Goal: Transaction & Acquisition: Purchase product/service

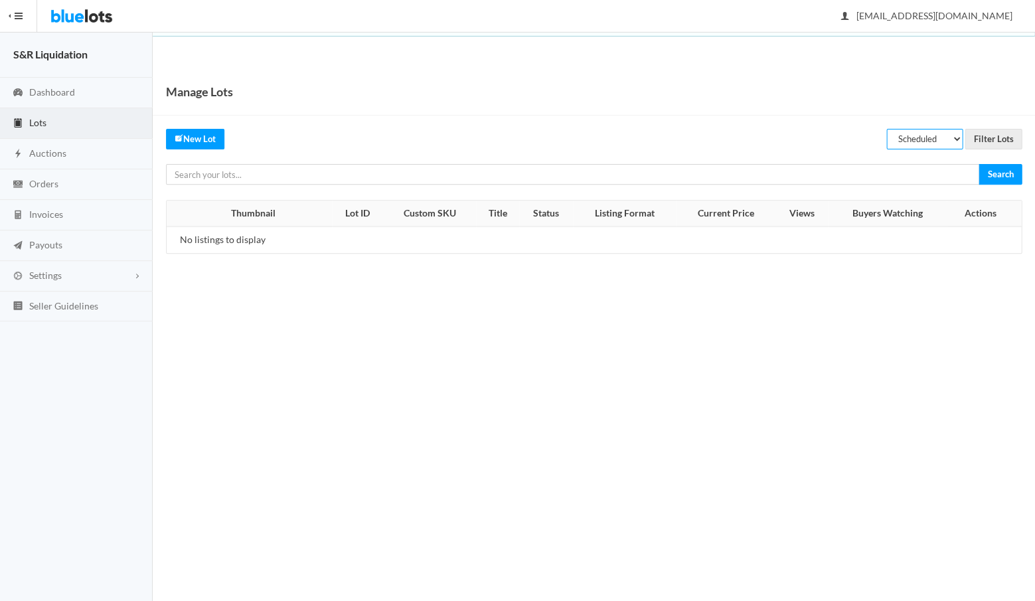
select select "listed"
click at [991, 139] on input "Filter Lots" at bounding box center [993, 139] width 57 height 21
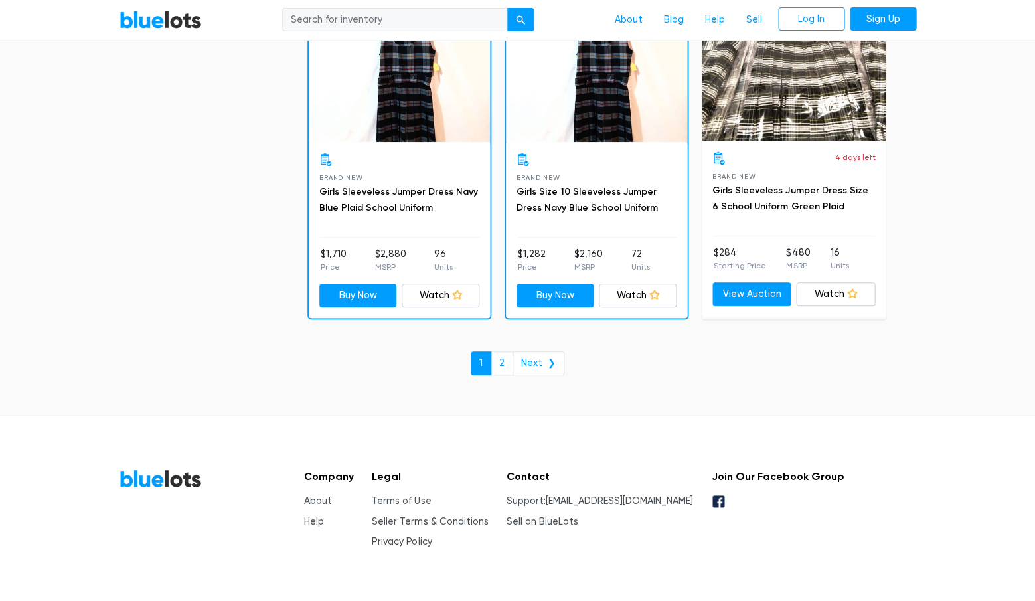
scroll to position [5709, 0]
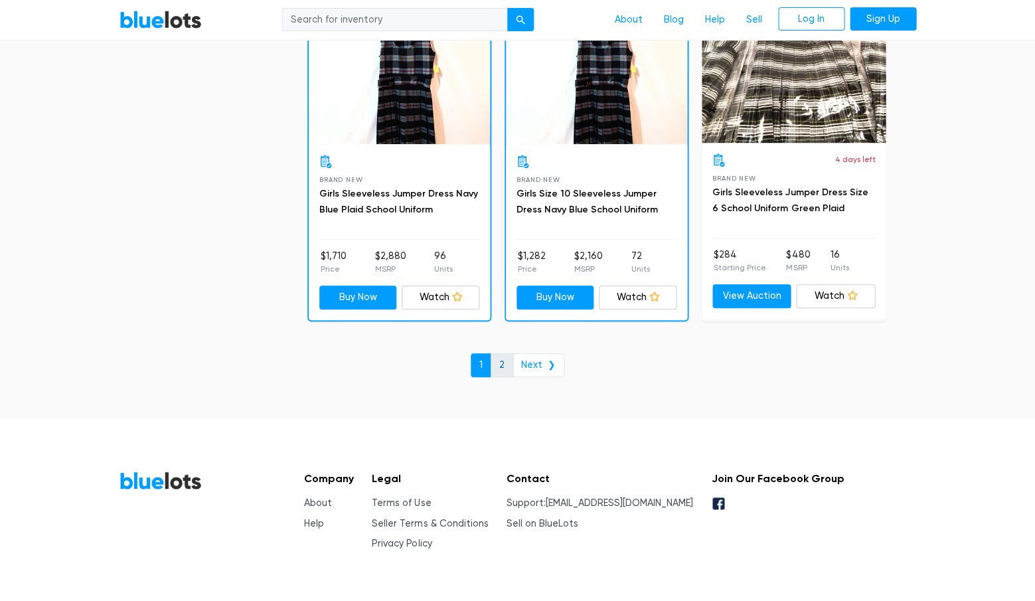
click at [504, 353] on link "2" at bounding box center [502, 365] width 23 height 24
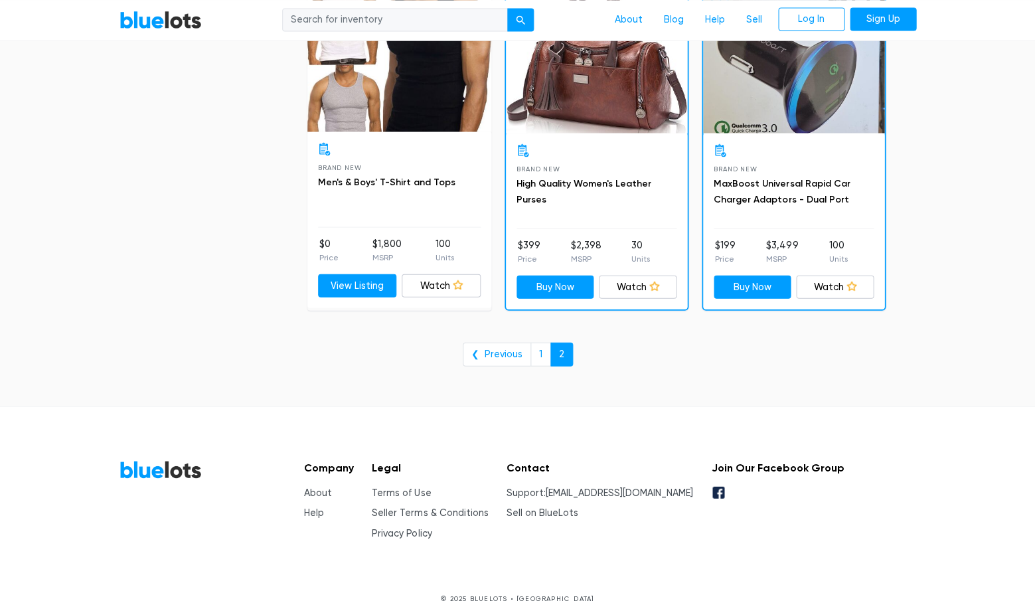
scroll to position [3436, 0]
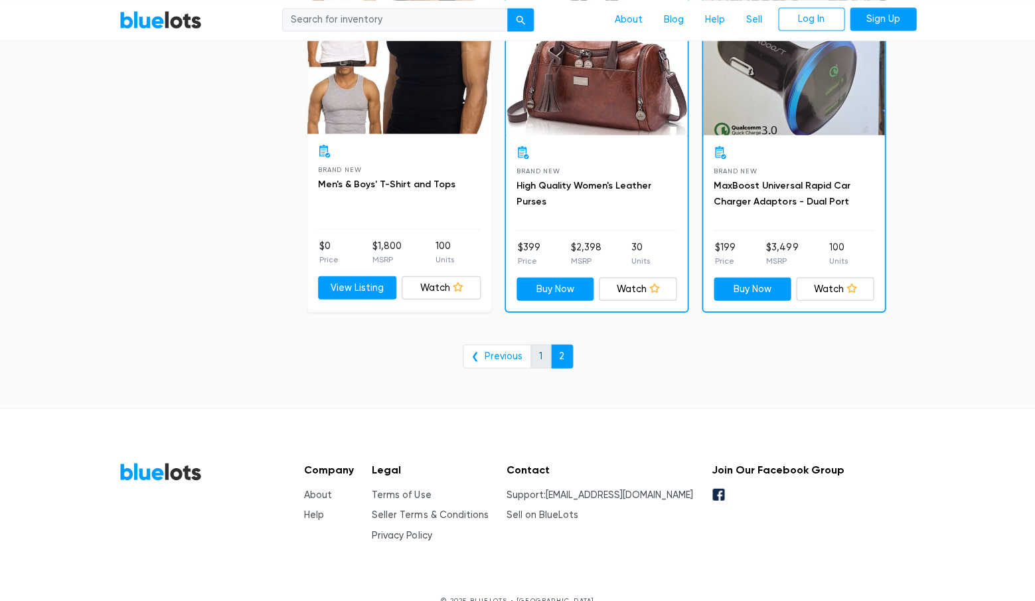
click at [533, 344] on link "1" at bounding box center [540, 356] width 21 height 24
